Goal: Information Seeking & Learning: Learn about a topic

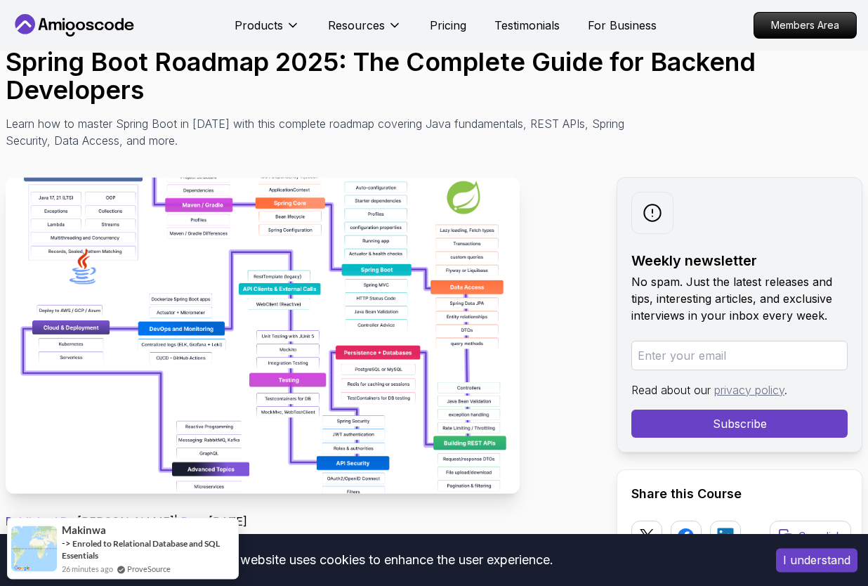
scroll to position [145, 0]
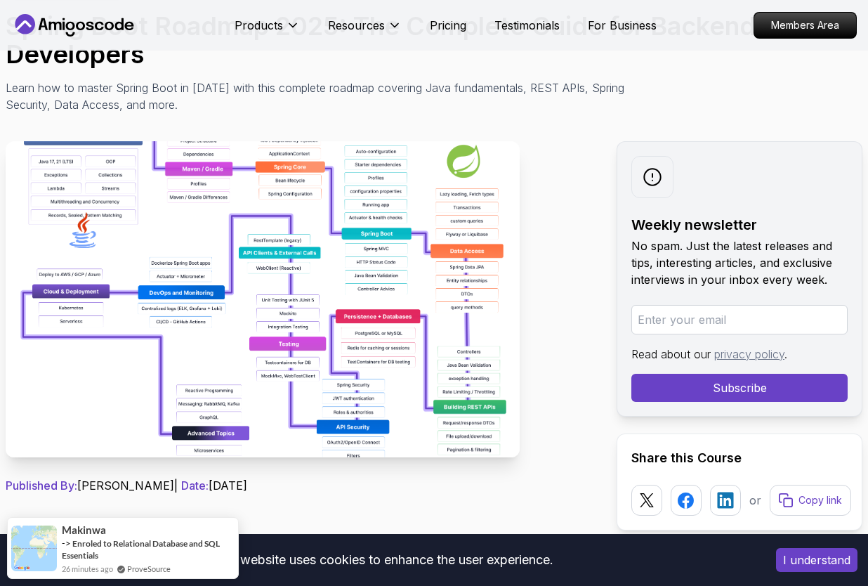
click at [796, 556] on button "I understand" at bounding box center [816, 560] width 81 height 24
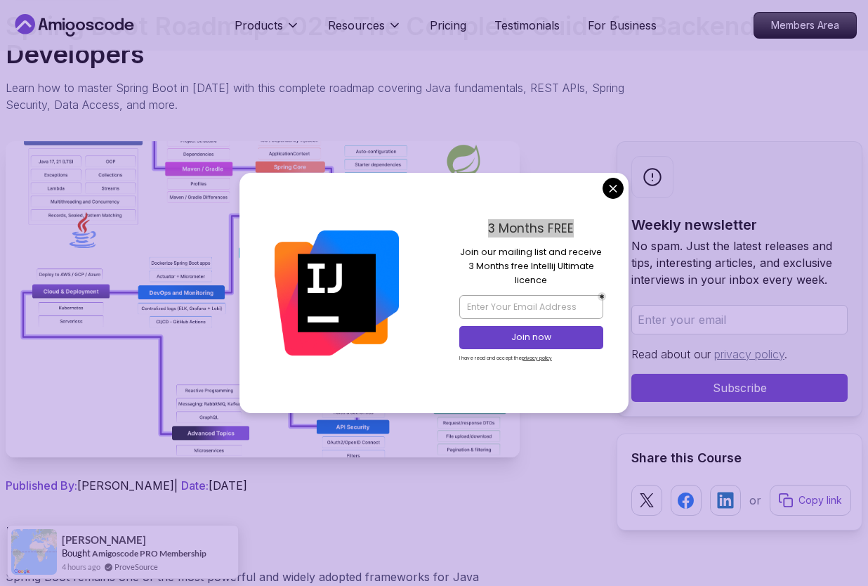
drag, startPoint x: 490, startPoint y: 228, endPoint x: 582, endPoint y: 226, distance: 92.0
click at [582, 226] on p "3 Months FREE" at bounding box center [530, 228] width 143 height 18
click at [534, 250] on p "Join our mailing list and receive 3 Months free Intellij Ultimate licence" at bounding box center [530, 266] width 143 height 43
drag, startPoint x: 463, startPoint y: 247, endPoint x: 542, endPoint y: 281, distance: 85.9
click at [542, 281] on p "Join our mailing list and receive 3 Months free Intellij Ultimate licence" at bounding box center [530, 266] width 143 height 43
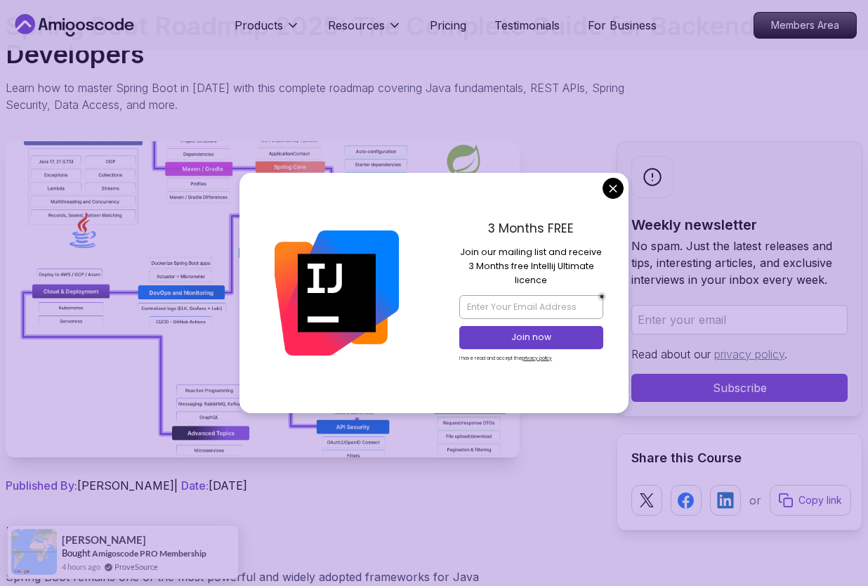
click at [553, 282] on p "Join our mailing list and receive 3 Months free Intellij Ultimate licence" at bounding box center [530, 266] width 143 height 43
click at [497, 321] on div at bounding box center [530, 306] width 143 height 31
click at [499, 305] on input "email" at bounding box center [530, 307] width 143 height 24
type input "franrodriguezdev@gmail.com"
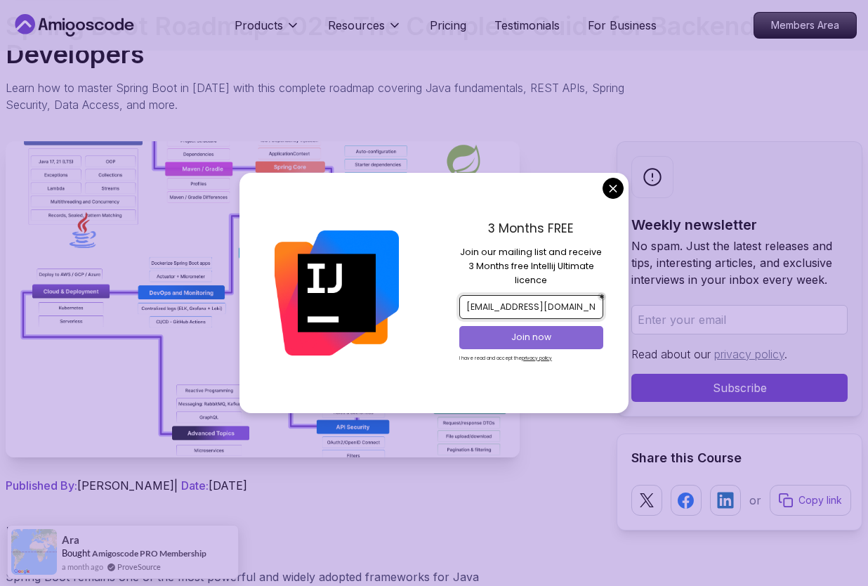
click at [560, 341] on p "Join now" at bounding box center [531, 337] width 117 height 13
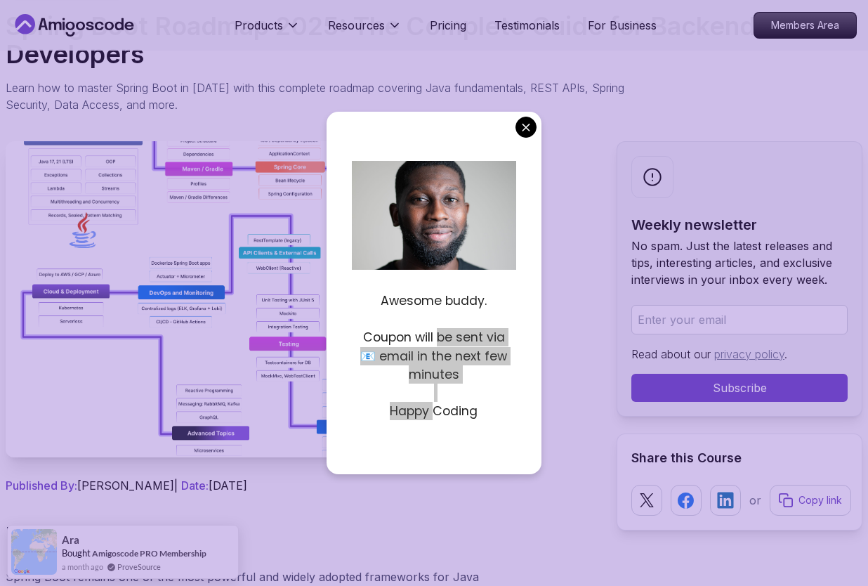
drag, startPoint x: 440, startPoint y: 333, endPoint x: 433, endPoint y: 414, distance: 81.1
click at [433, 414] on div "Awesome buddy. Coupon will be sent via 📧 email in the next few minutes Happy Co…" at bounding box center [434, 346] width 164 height 147
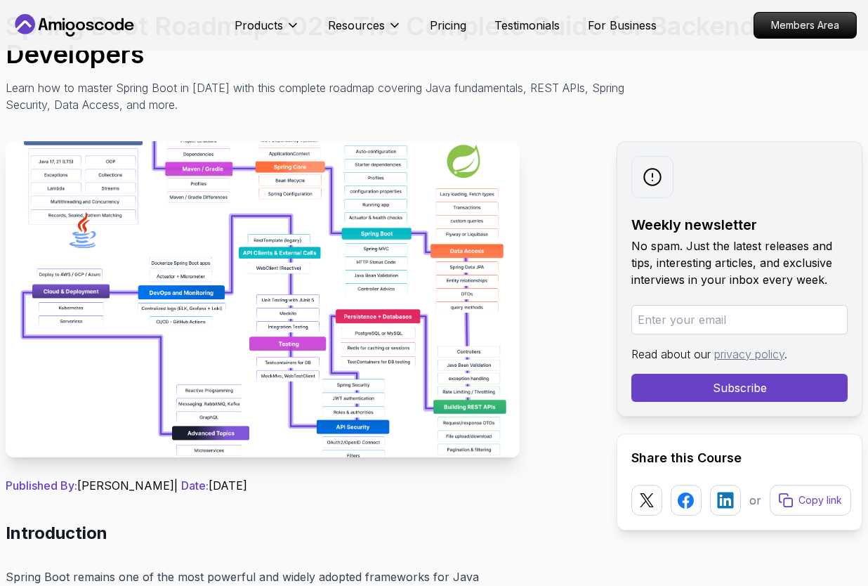
click at [335, 252] on img at bounding box center [263, 299] width 514 height 316
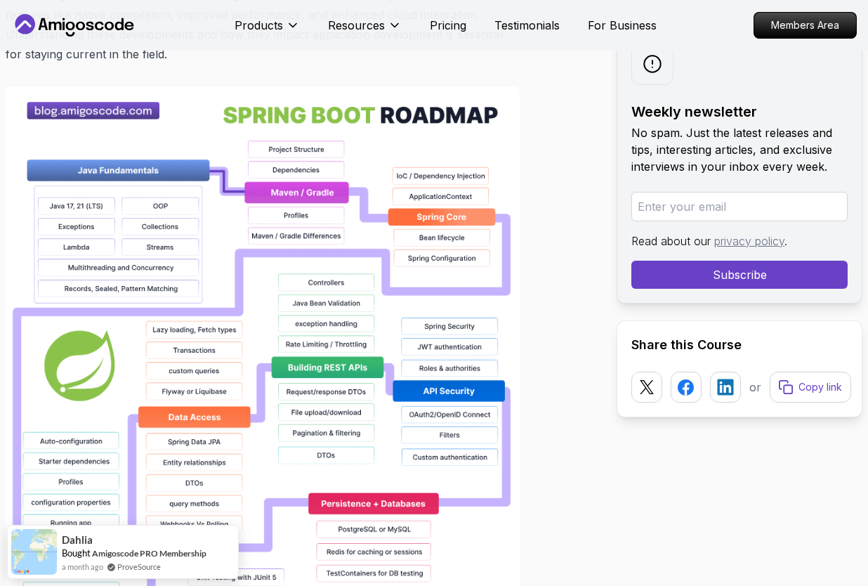
scroll to position [1018, 0]
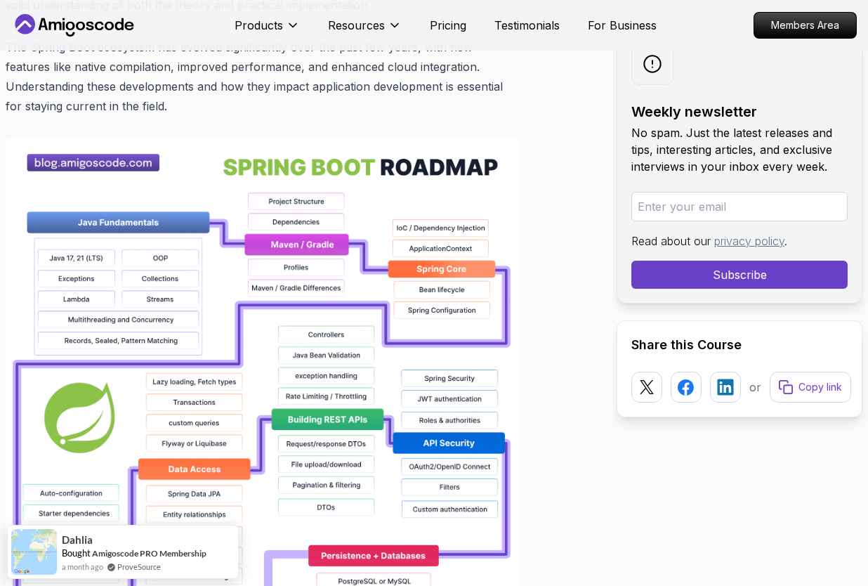
click at [251, 257] on img at bounding box center [263, 533] width 514 height 791
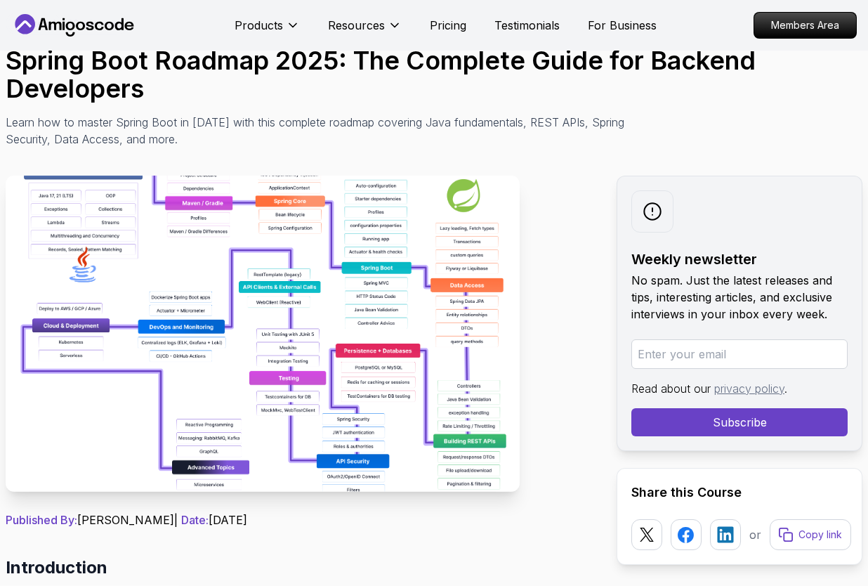
scroll to position [145, 0]
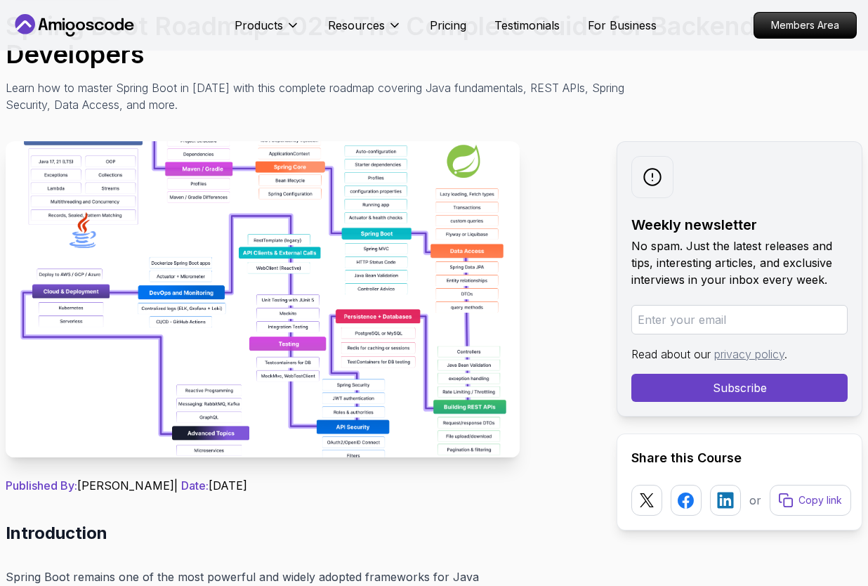
click at [299, 176] on img at bounding box center [263, 299] width 514 height 316
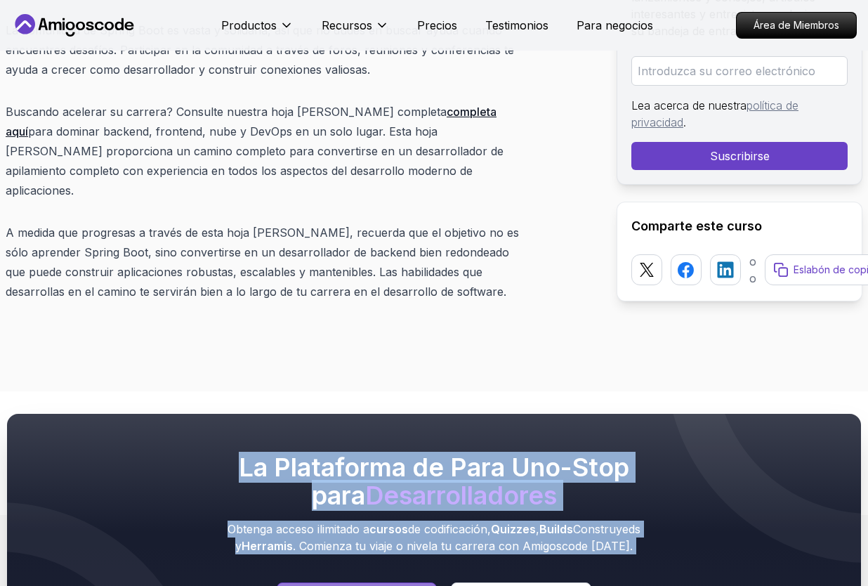
scroll to position [21479, 0]
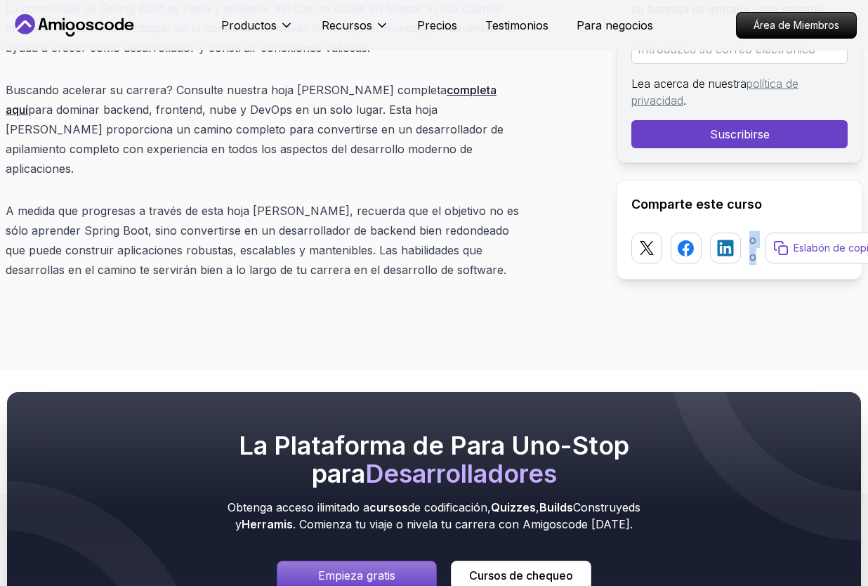
drag, startPoint x: 11, startPoint y: 170, endPoint x: 123, endPoint y: 182, distance: 113.0
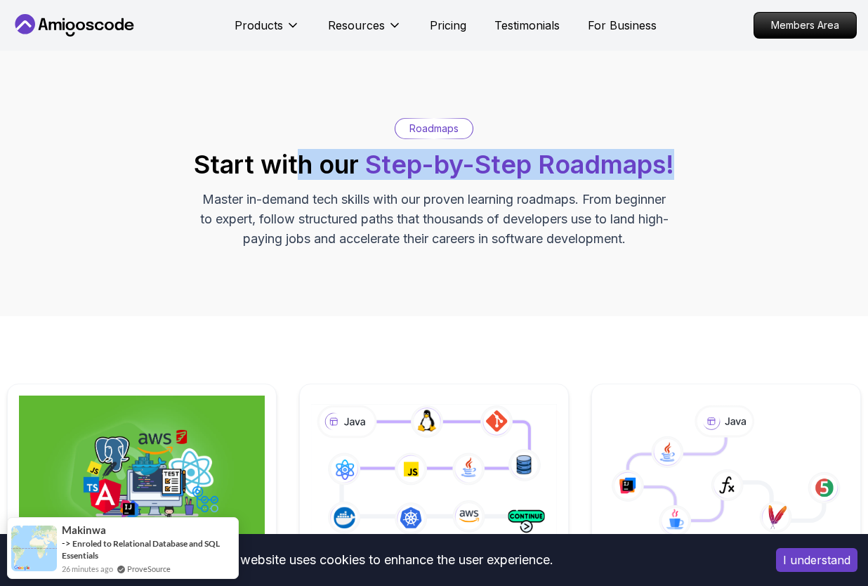
drag, startPoint x: 293, startPoint y: 171, endPoint x: 742, endPoint y: 174, distance: 449.5
click at [742, 174] on div "Roadmaps Start with our Step-by-Step Roadmaps! Master in-demand tech skills wit…" at bounding box center [434, 183] width 854 height 131
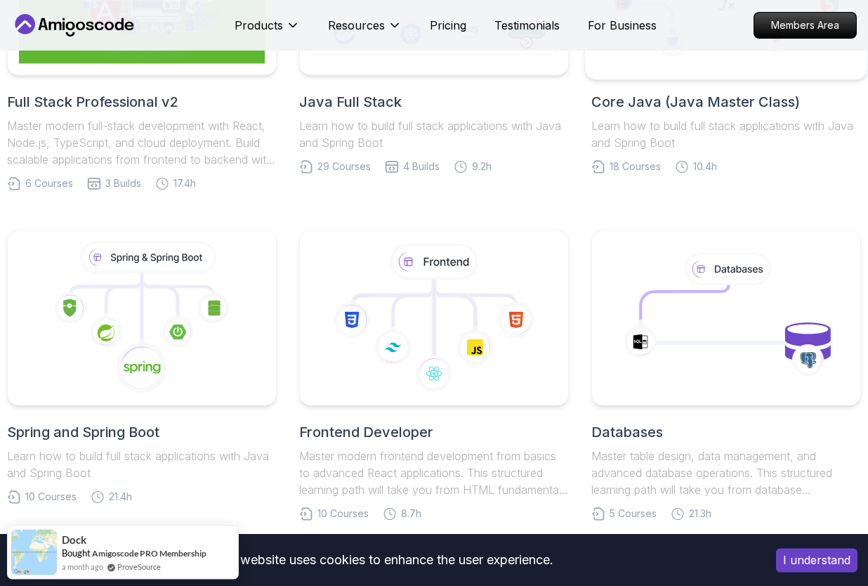
scroll to position [582, 0]
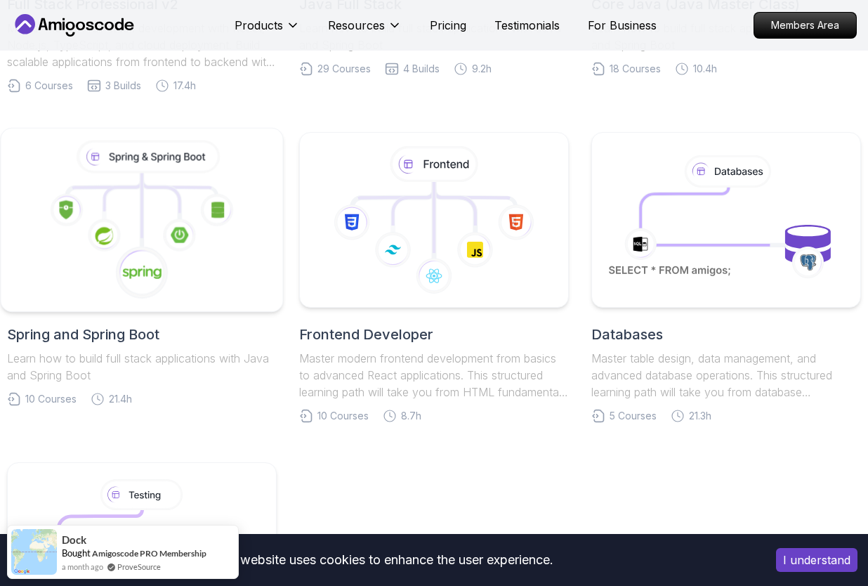
click at [145, 228] on icon at bounding box center [142, 219] width 258 height 159
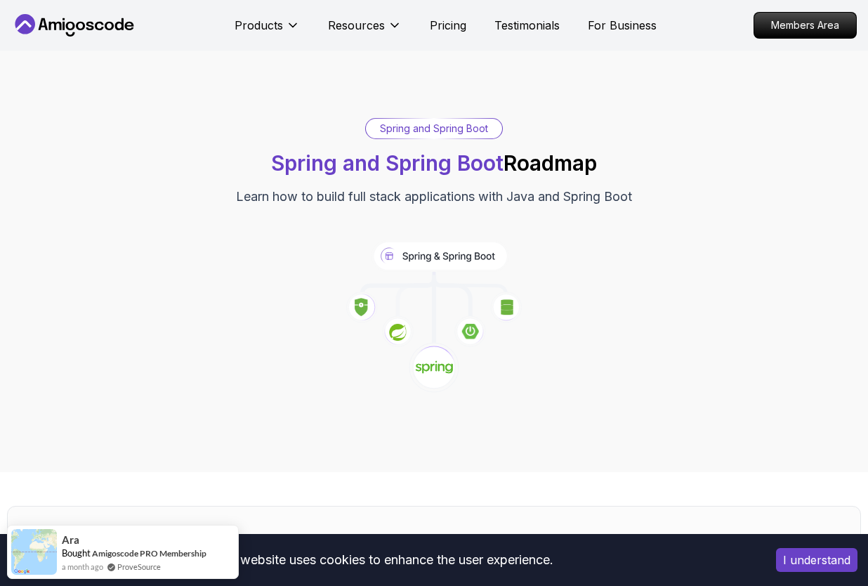
click at [401, 289] on icon at bounding box center [416, 298] width 36 height 39
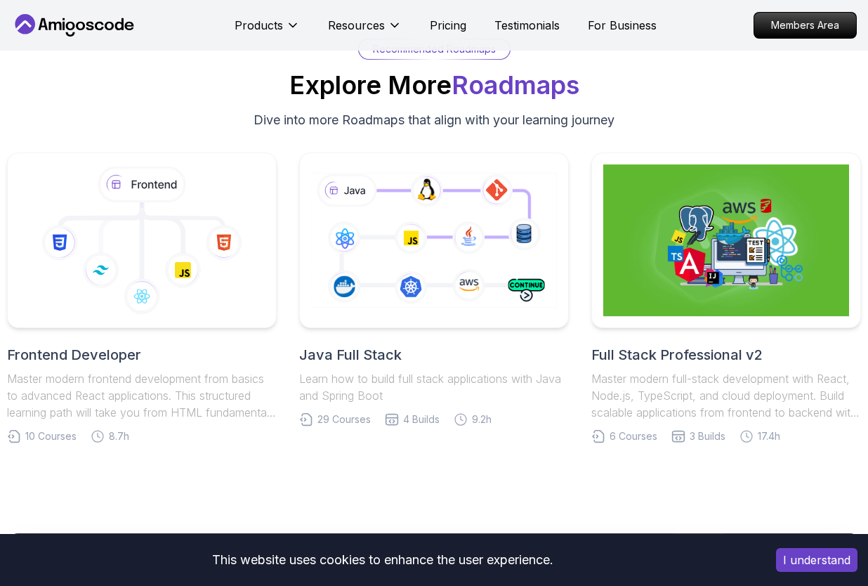
scroll to position [5234, 0]
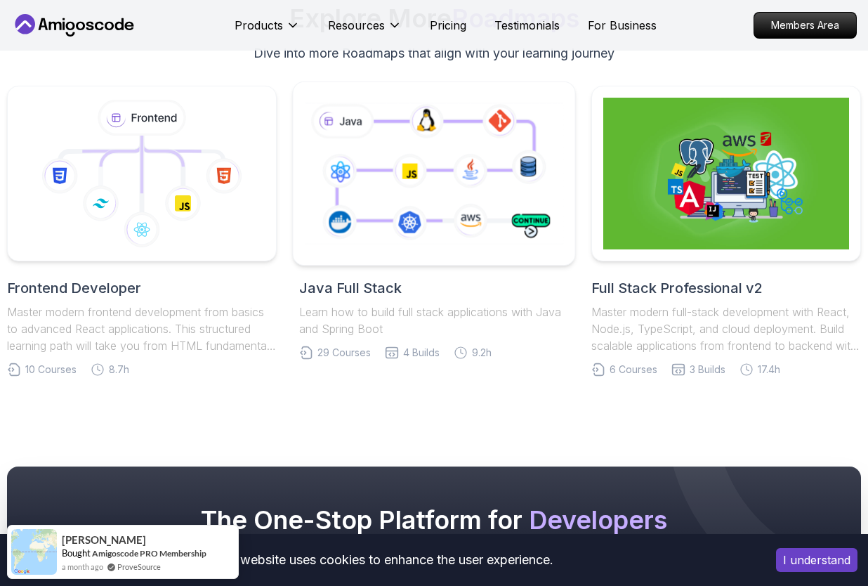
click at [356, 232] on icon at bounding box center [433, 173] width 263 height 147
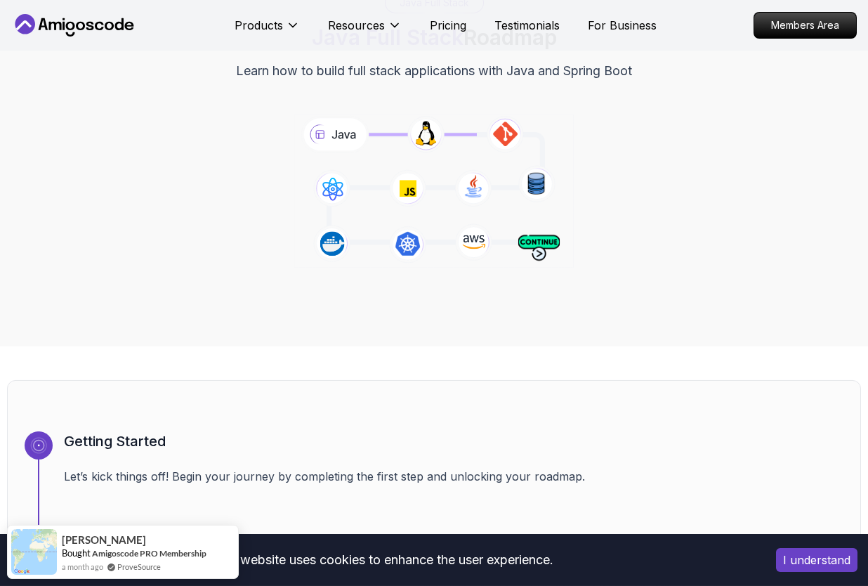
scroll to position [145, 0]
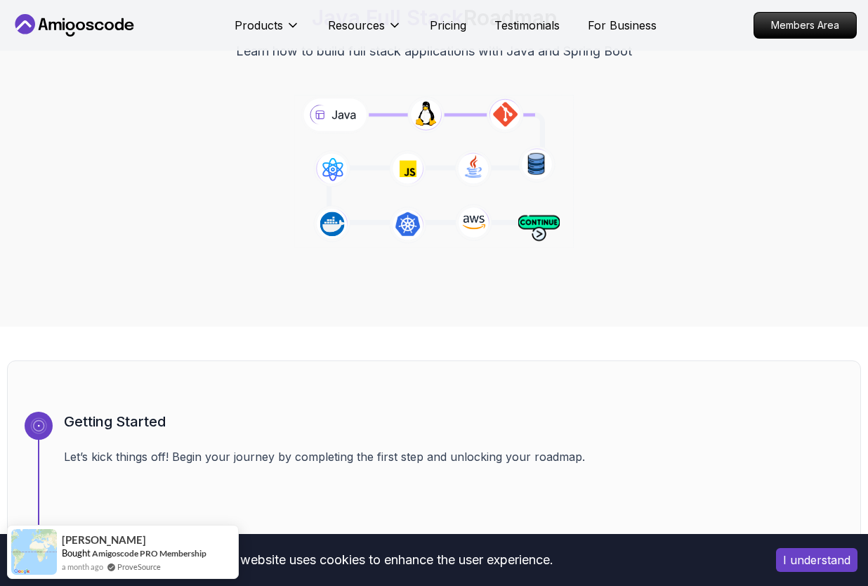
click at [355, 230] on icon at bounding box center [433, 171] width 285 height 159
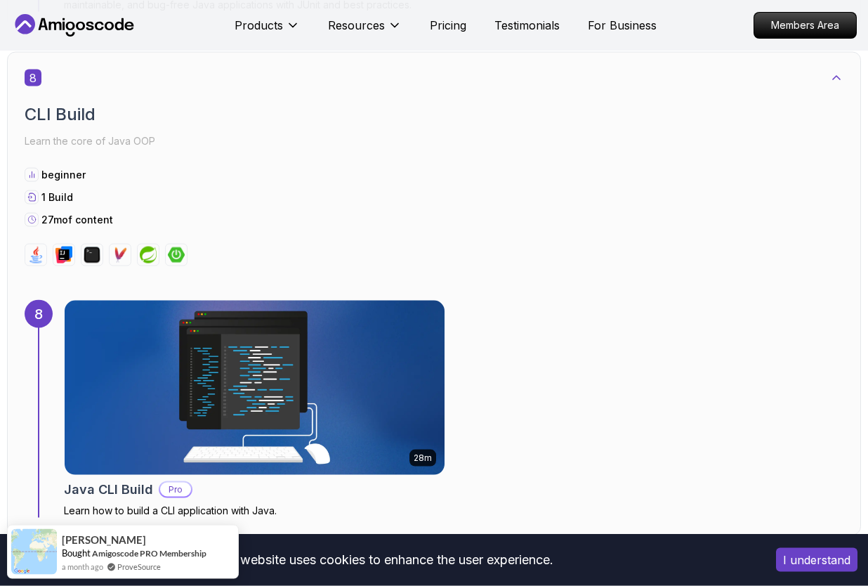
scroll to position [4507, 0]
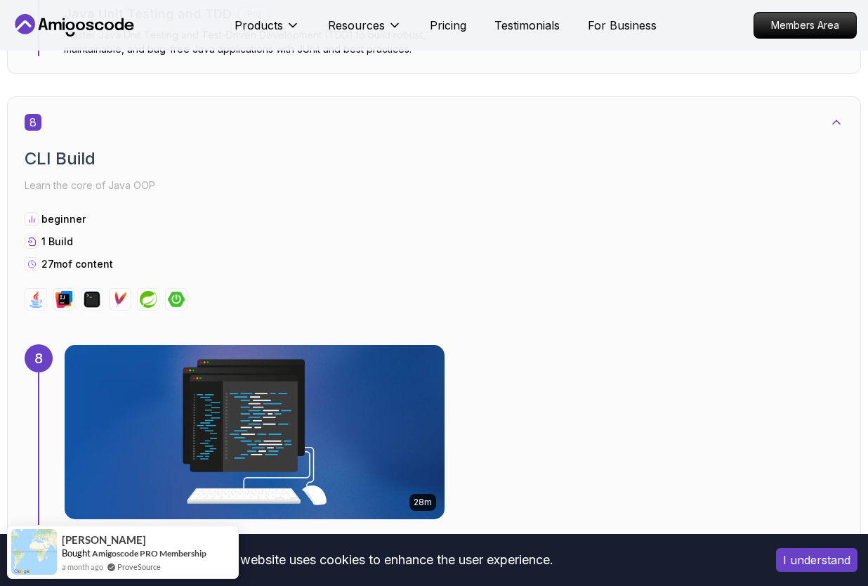
click at [31, 189] on p "Learn the core of Java OOP" at bounding box center [434, 186] width 819 height 20
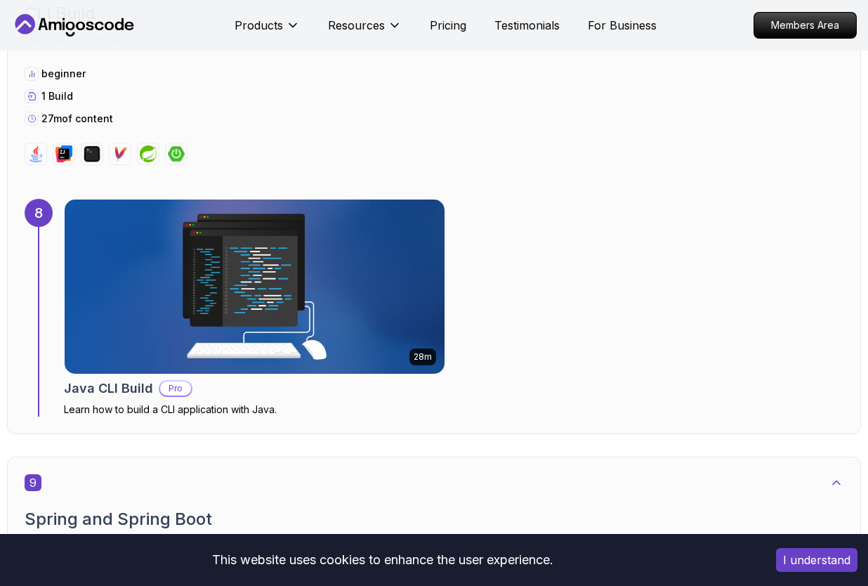
click at [799, 145] on div at bounding box center [434, 154] width 819 height 22
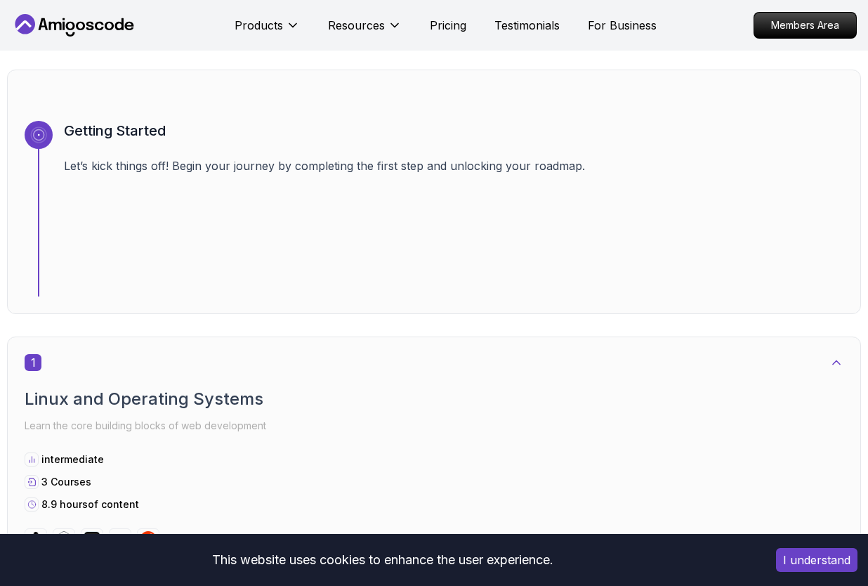
scroll to position [0, 0]
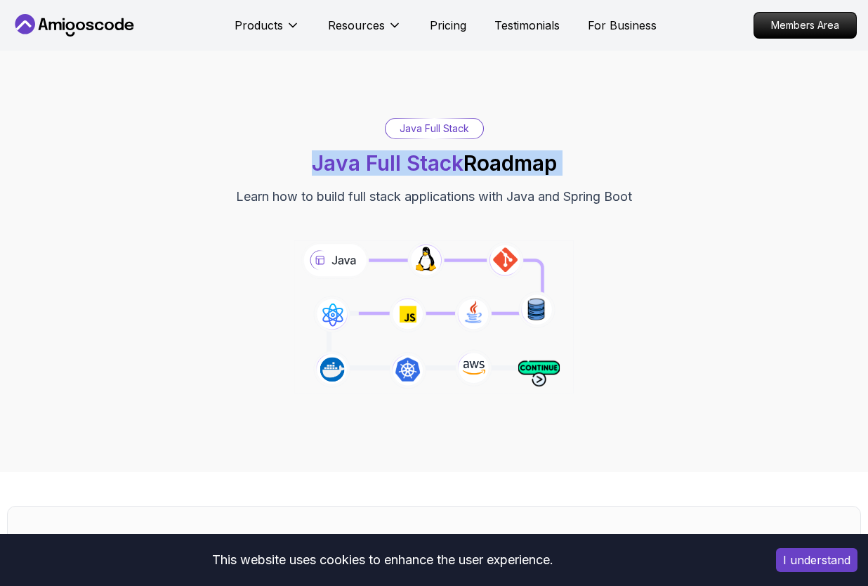
drag, startPoint x: 277, startPoint y: 158, endPoint x: 518, endPoint y: 138, distance: 241.0
click at [518, 138] on div "Java Full Stack Java Full Stack Roadmap Learn how to build full stack applicati…" at bounding box center [434, 162] width 854 height 88
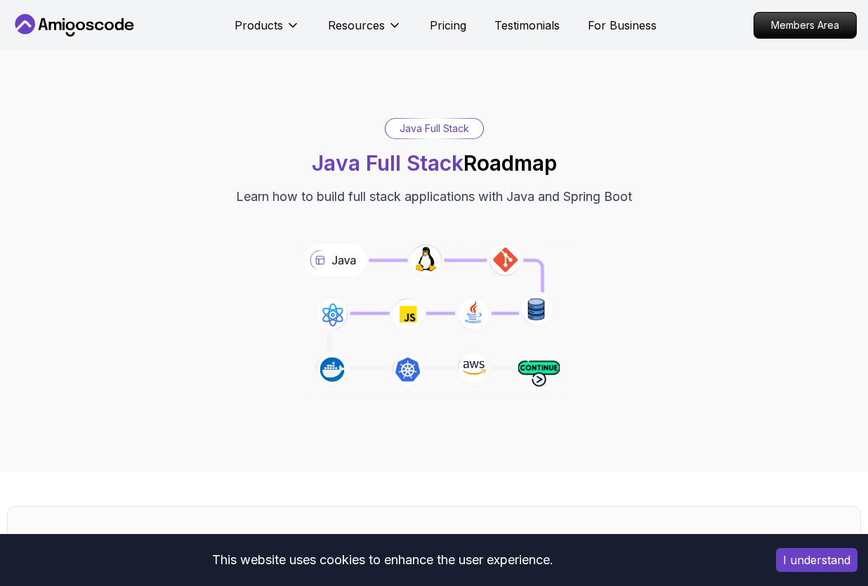
click at [510, 113] on div "Java Full Stack Java Full Stack Roadmap Learn how to build full stack applicati…" at bounding box center [434, 261] width 868 height 421
